Goal: Browse casually: Explore the website without a specific task or goal

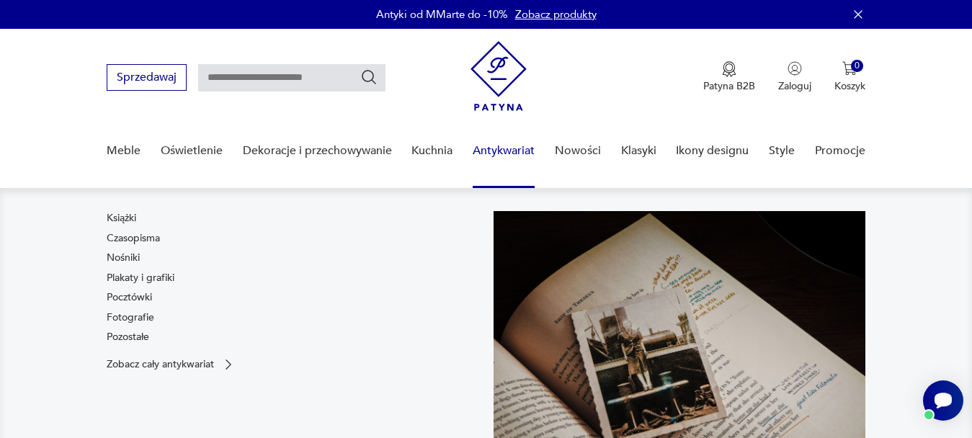
click at [495, 153] on link "Antykwariat" at bounding box center [504, 150] width 62 height 55
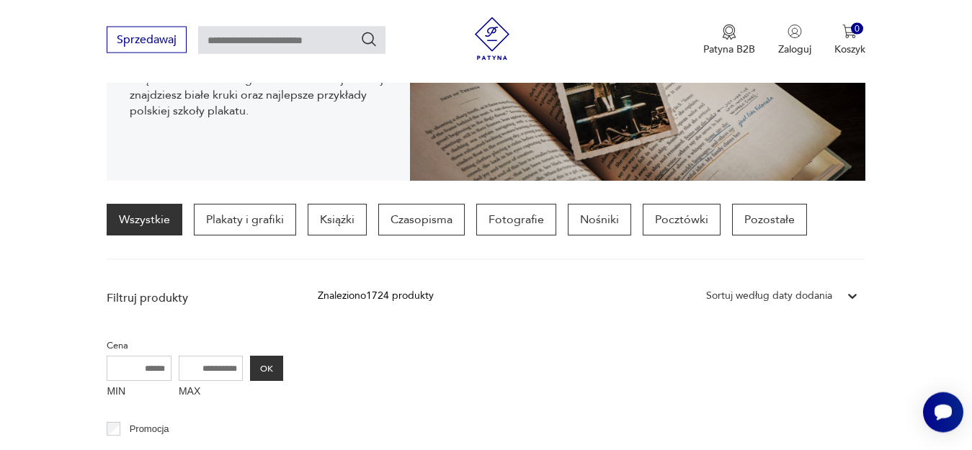
scroll to position [168, 0]
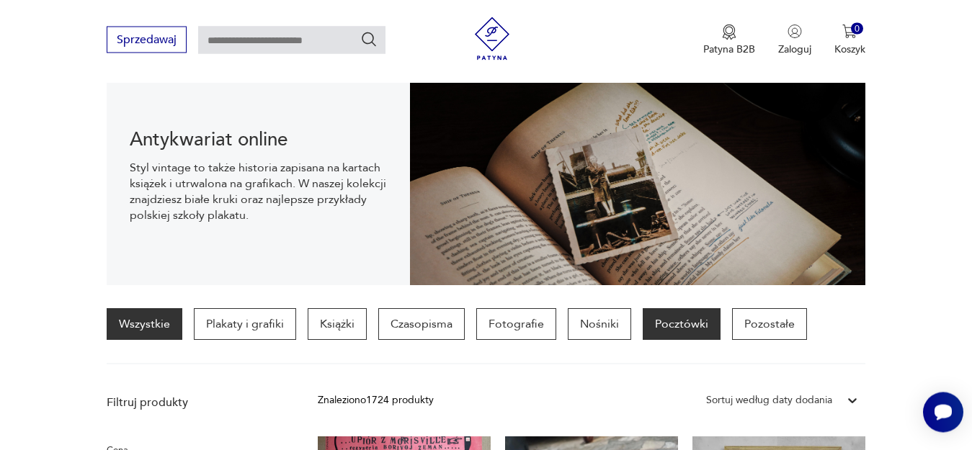
click at [675, 324] on p "Pocztówki" at bounding box center [682, 325] width 78 height 32
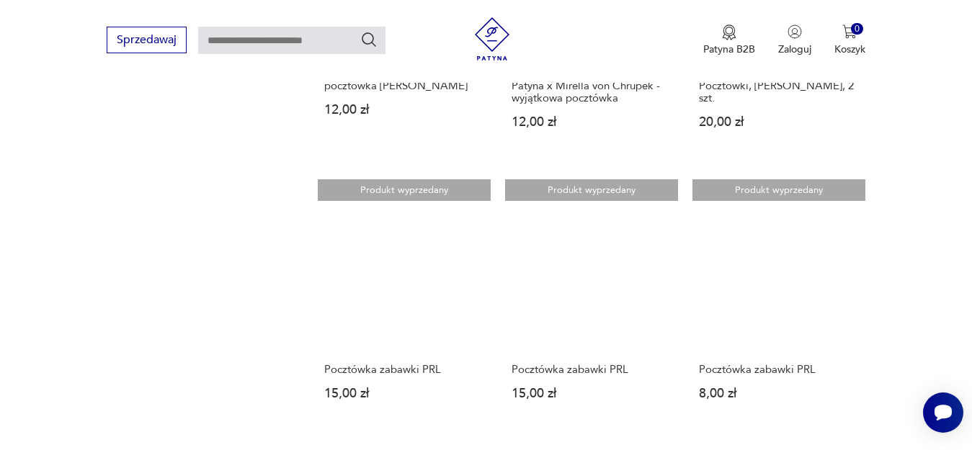
scroll to position [1590, 0]
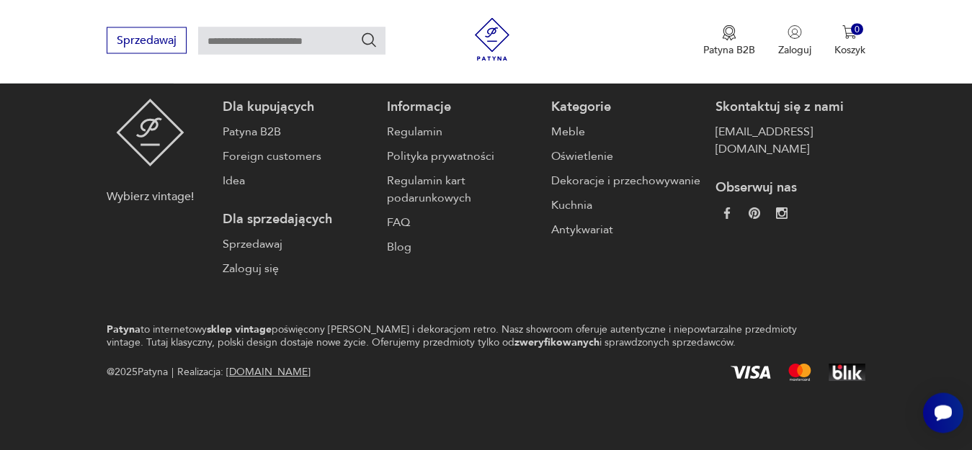
scroll to position [168, 0]
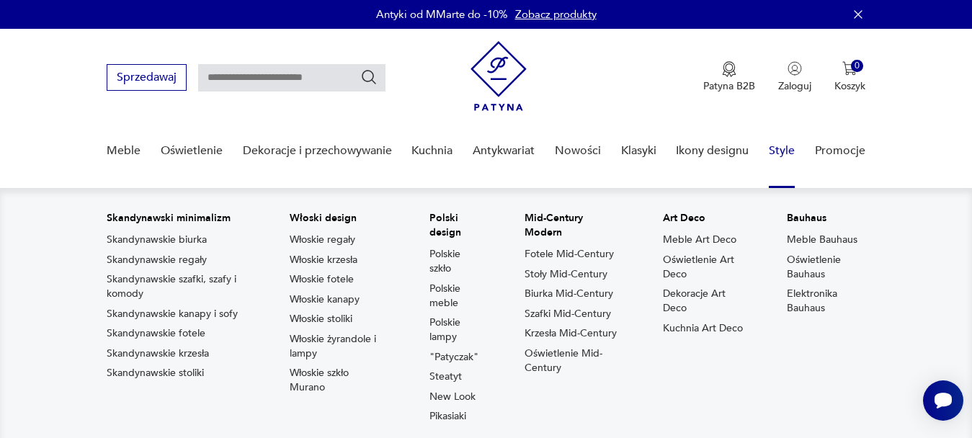
click at [784, 155] on link "Style" at bounding box center [782, 150] width 26 height 55
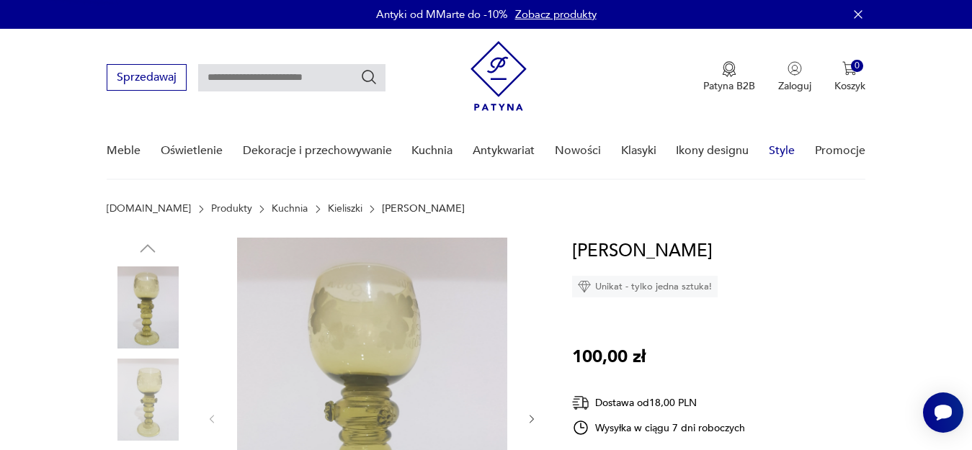
click at [785, 152] on link "Style" at bounding box center [782, 150] width 26 height 55
click at [586, 145] on link "Nowości" at bounding box center [578, 150] width 46 height 55
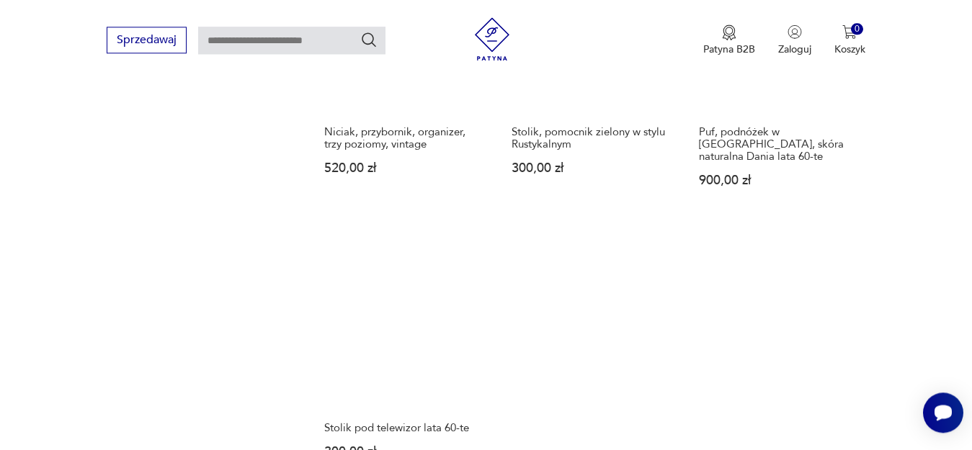
scroll to position [1805, 0]
